Goal: Task Accomplishment & Management: Manage account settings

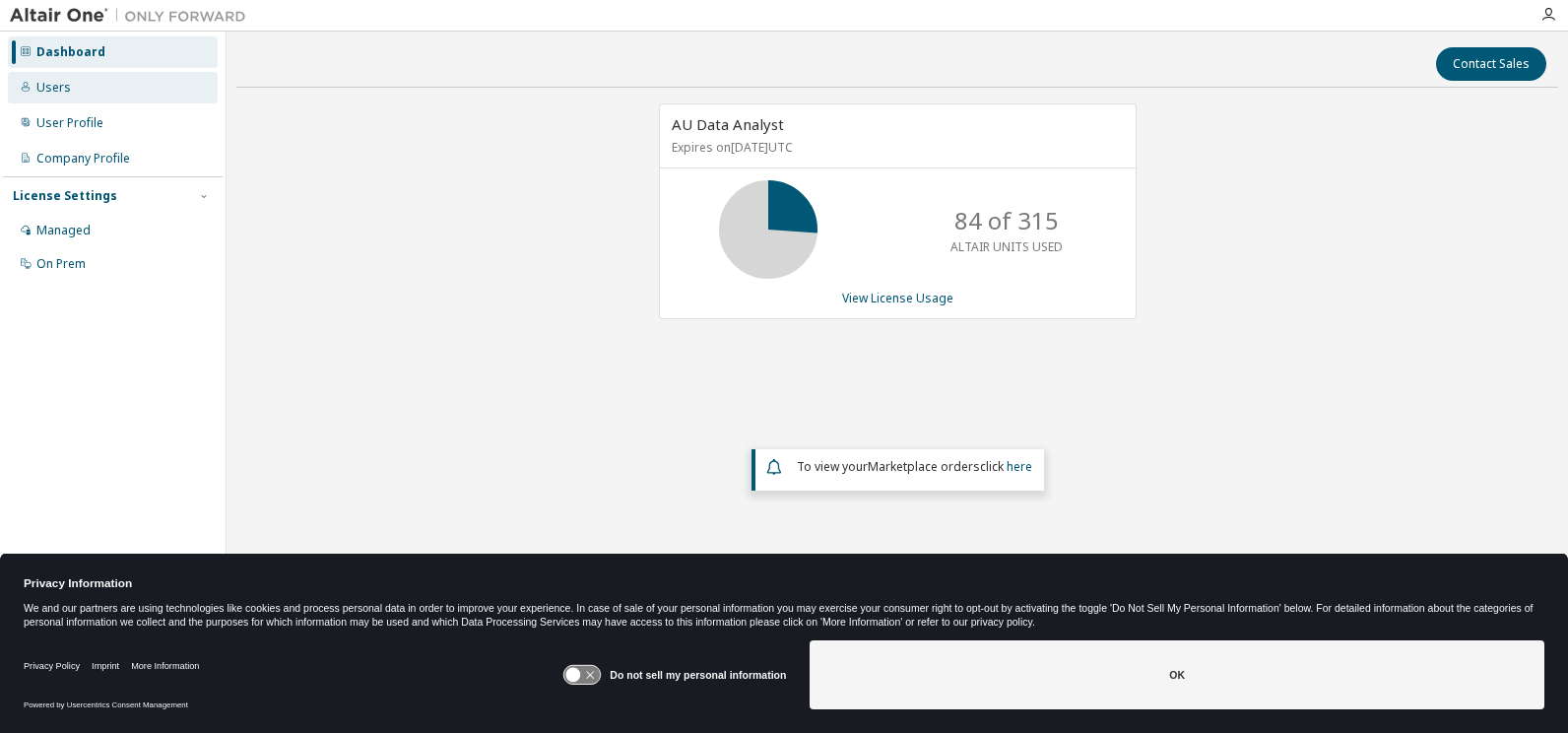
click at [34, 75] on div "Users" at bounding box center [112, 87] width 210 height 32
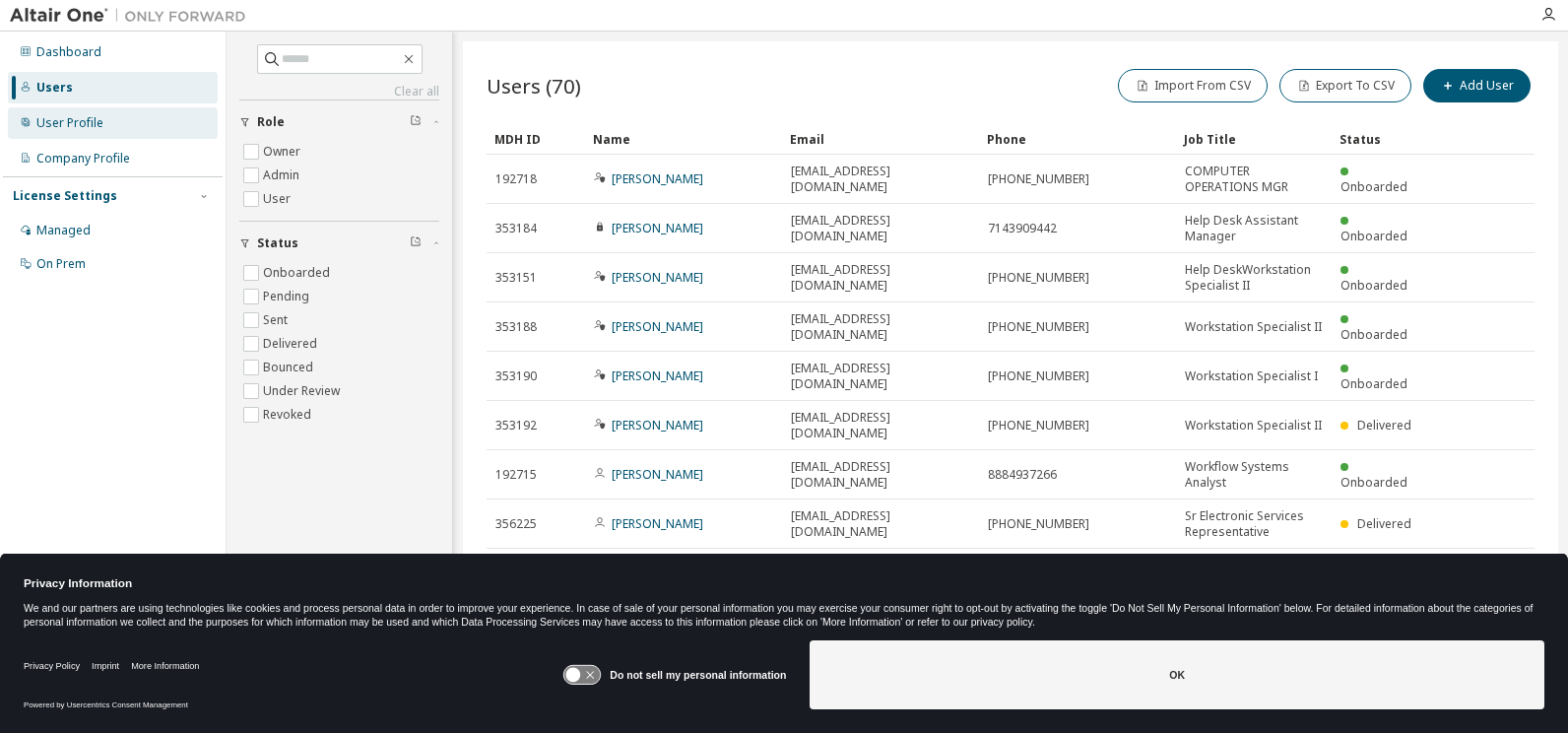
click at [89, 112] on div "User Profile" at bounding box center [112, 123] width 210 height 32
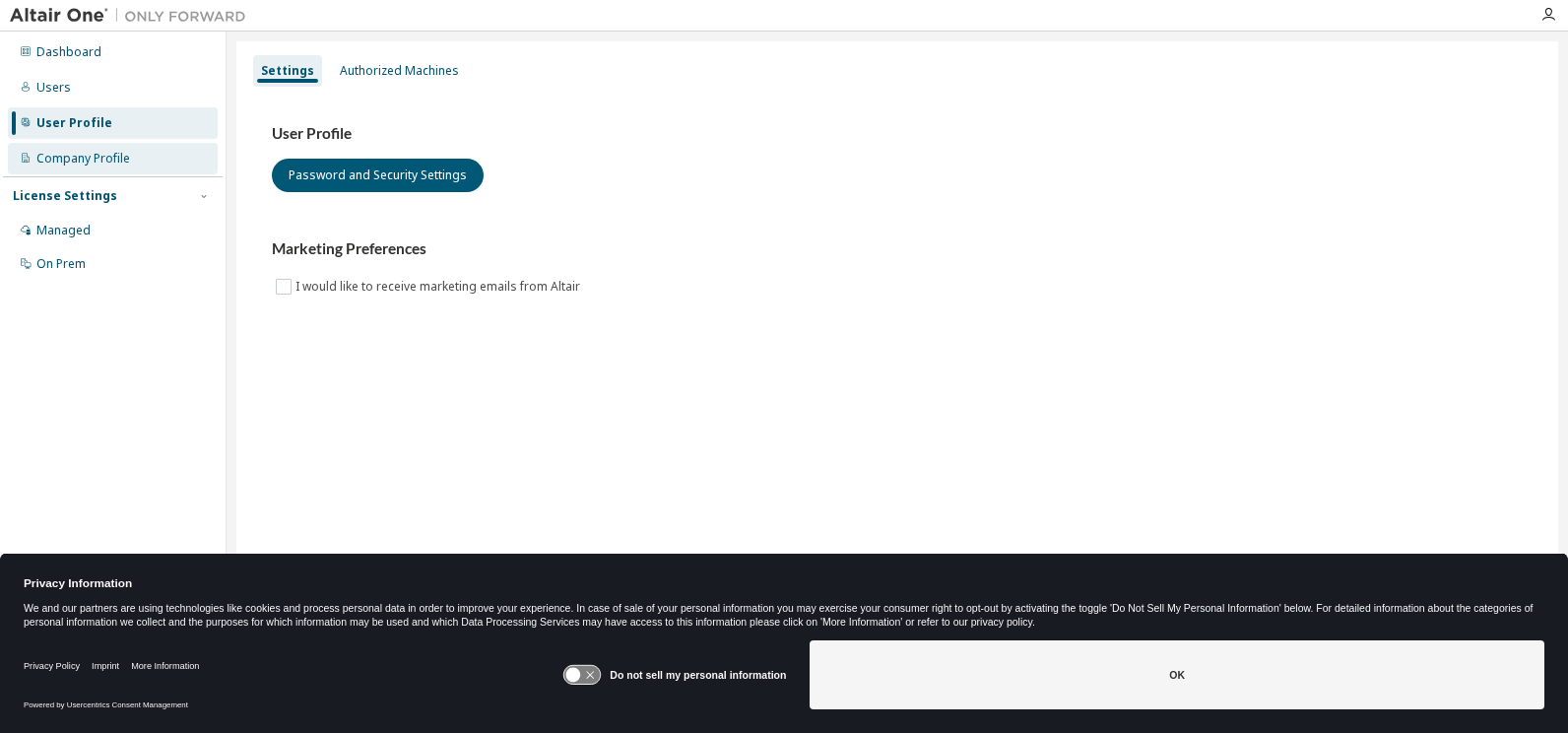
click at [102, 151] on div "Company Profile" at bounding box center [83, 159] width 93 height 16
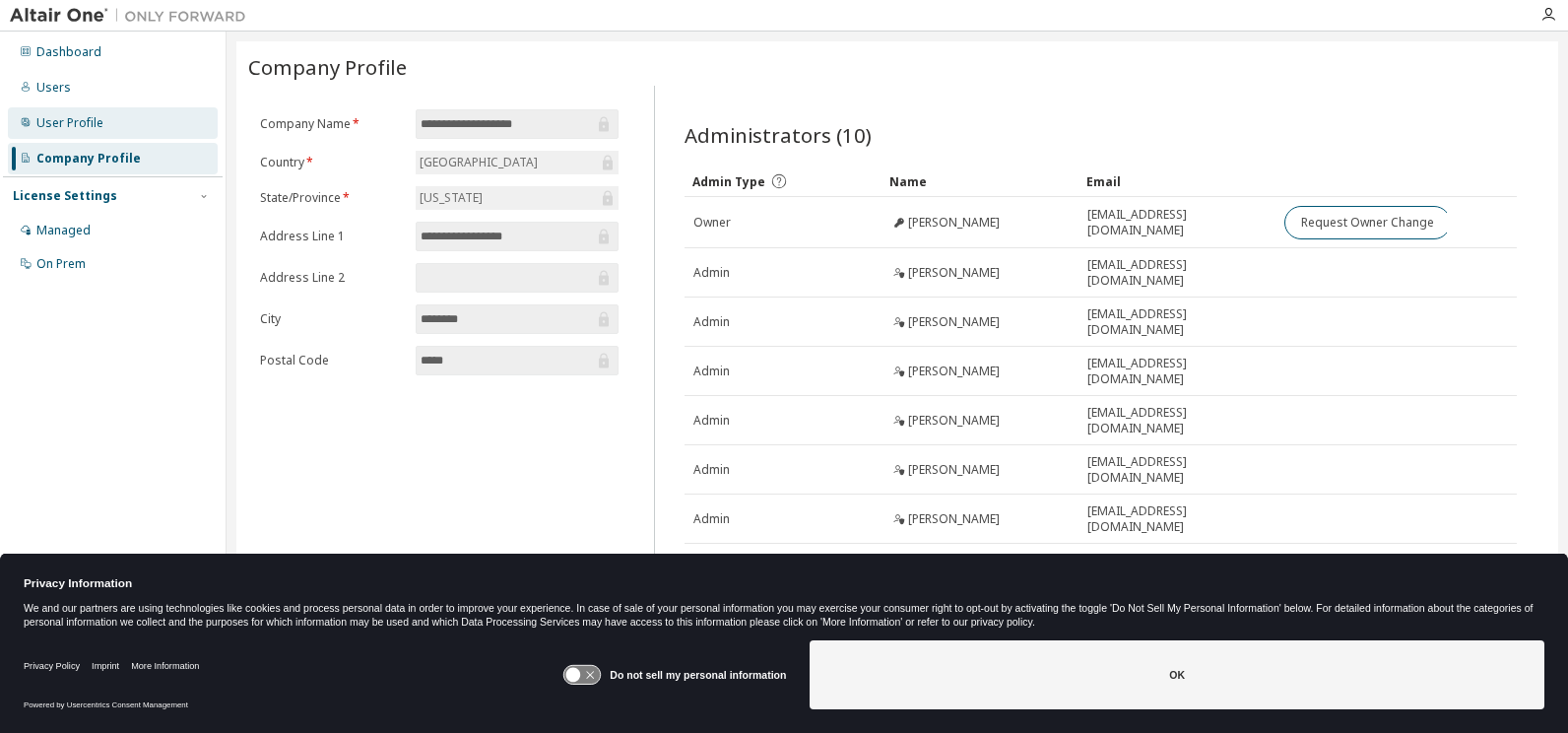
click at [88, 121] on div "User Profile" at bounding box center [70, 123] width 67 height 16
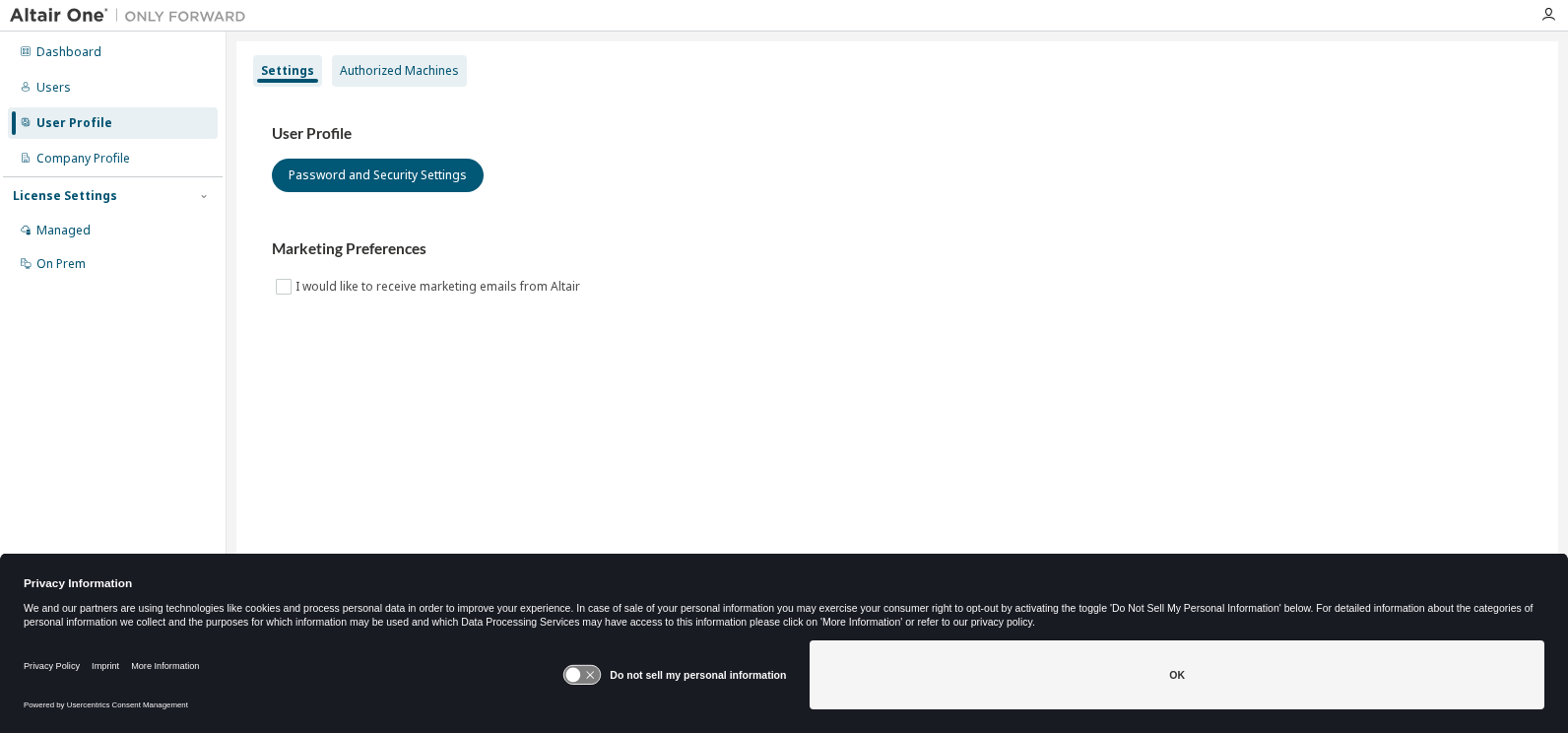
click at [394, 66] on div "Authorized Machines" at bounding box center [399, 71] width 119 height 16
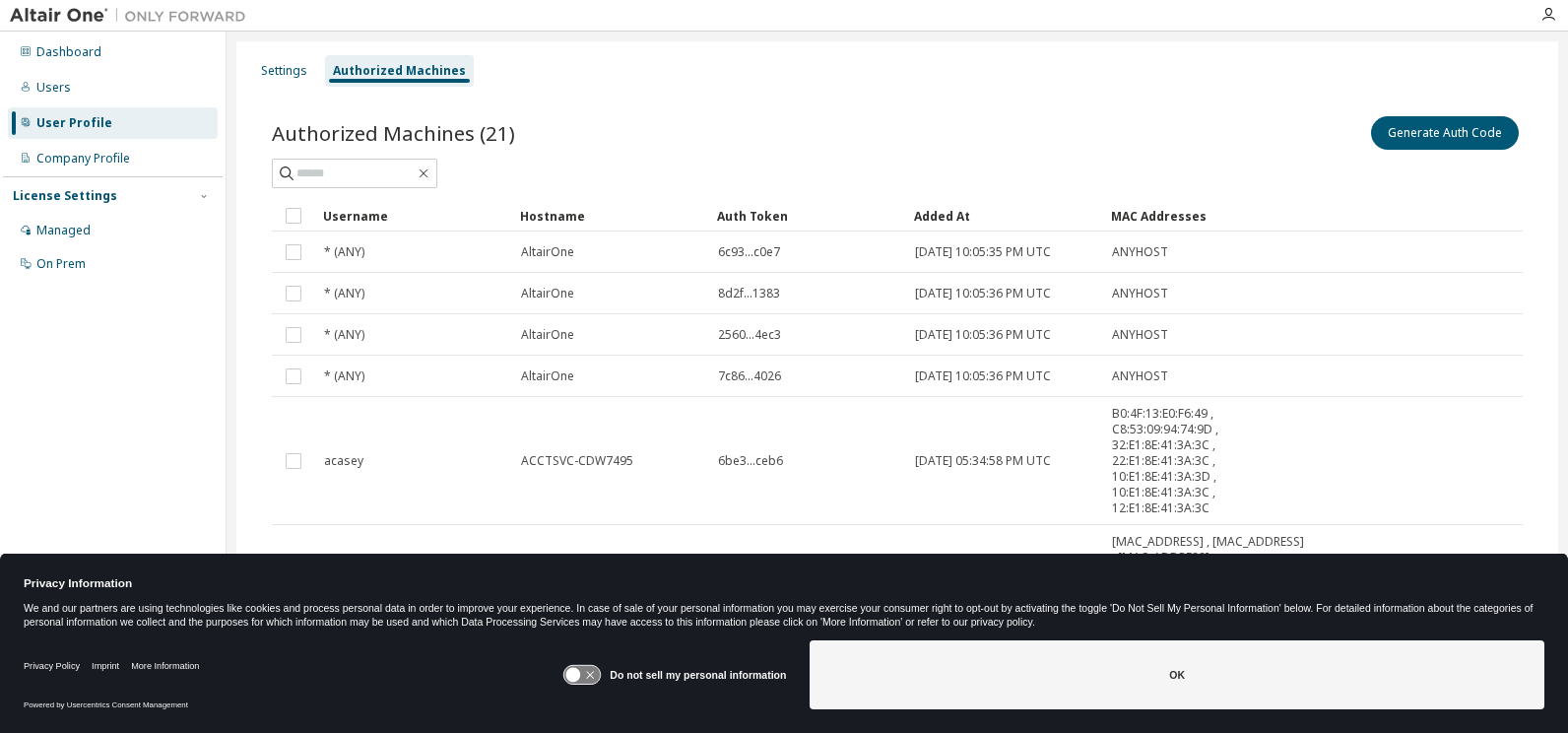
click at [795, 110] on div "Authorized Machines (21) Generate Auth Code Clear Load Save Save As Field Opera…" at bounding box center [897, 617] width 1298 height 1058
click at [1456, 131] on button "Generate Auth Code" at bounding box center [1445, 133] width 148 height 34
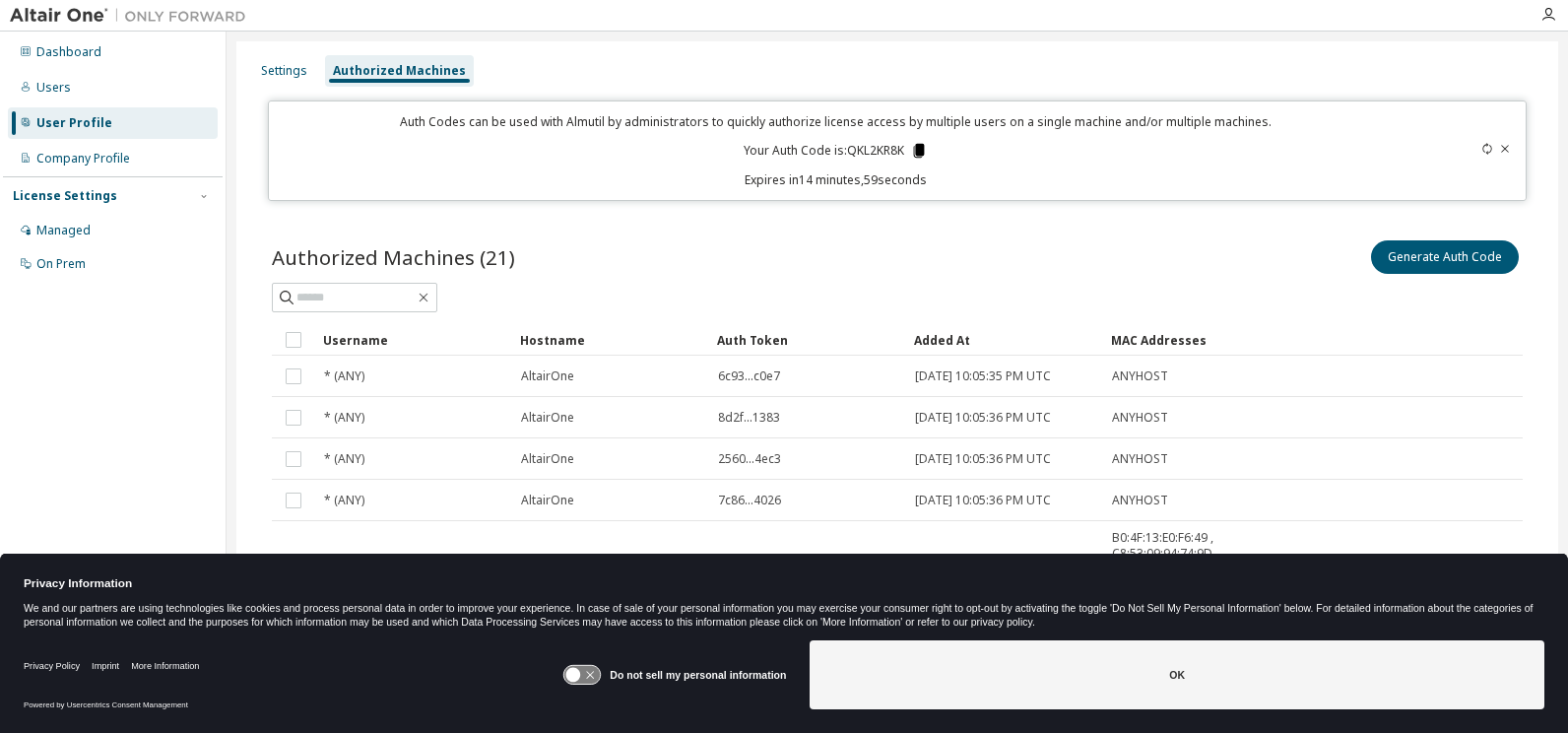
click at [917, 148] on icon at bounding box center [918, 151] width 11 height 14
click at [887, 60] on div "Settings Authorized Machines" at bounding box center [897, 72] width 1298 height 36
click at [917, 149] on icon at bounding box center [918, 151] width 11 height 14
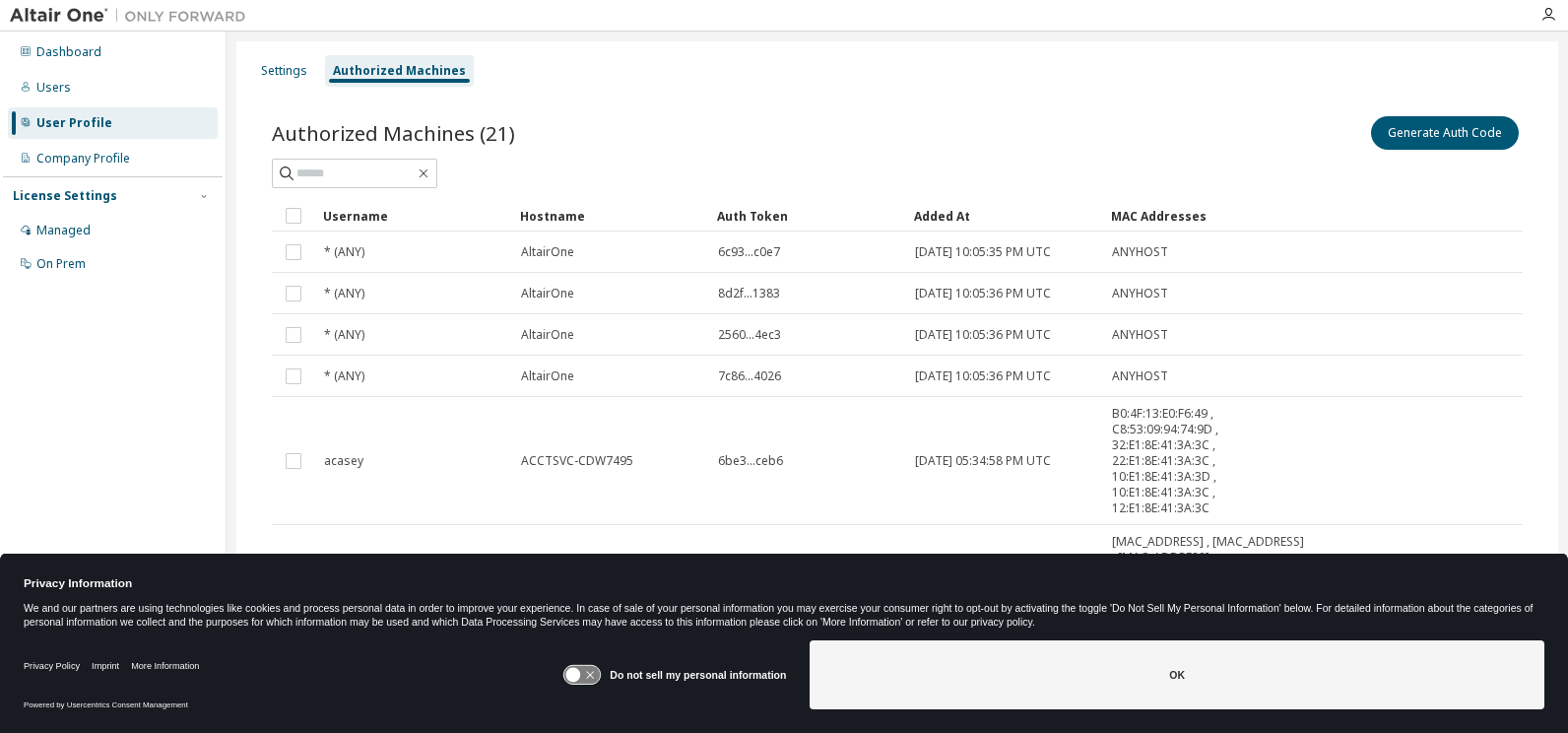
click at [1128, 73] on div "Settings Authorized Machines" at bounding box center [897, 72] width 1298 height 36
